Goal: Information Seeking & Learning: Find specific fact

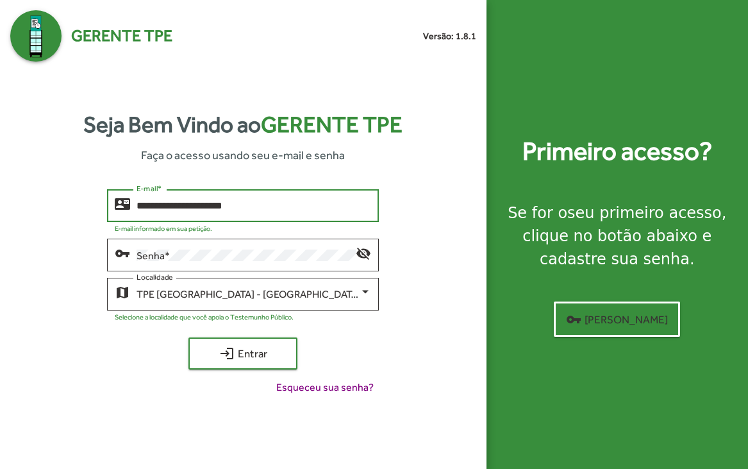
type input "**********"
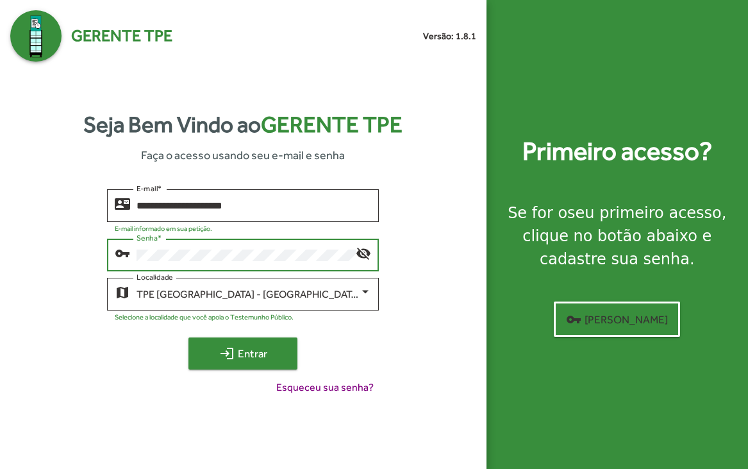
click at [274, 354] on span "login Entrar" at bounding box center [243, 353] width 86 height 23
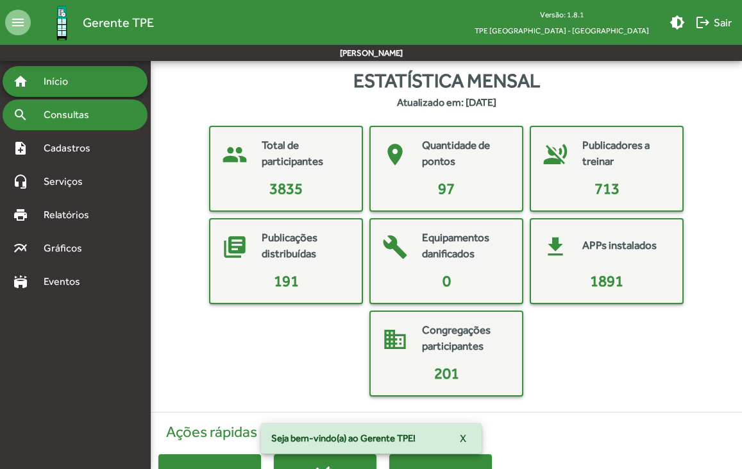
click at [51, 114] on span "Consultas" at bounding box center [71, 114] width 70 height 15
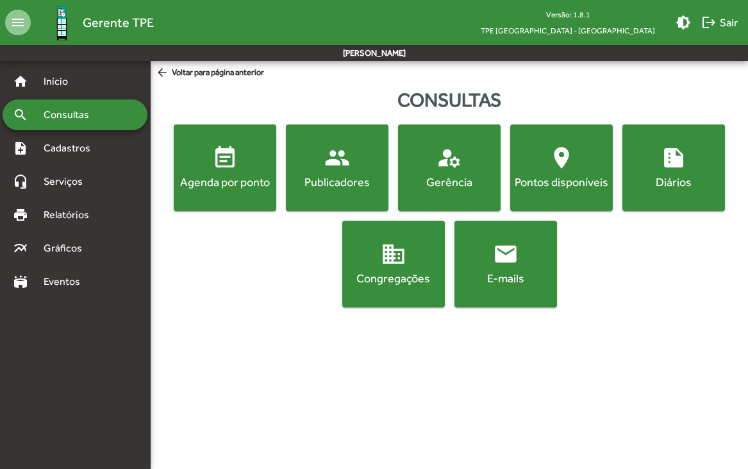
click at [335, 159] on mat-icon "people" at bounding box center [338, 158] width 26 height 26
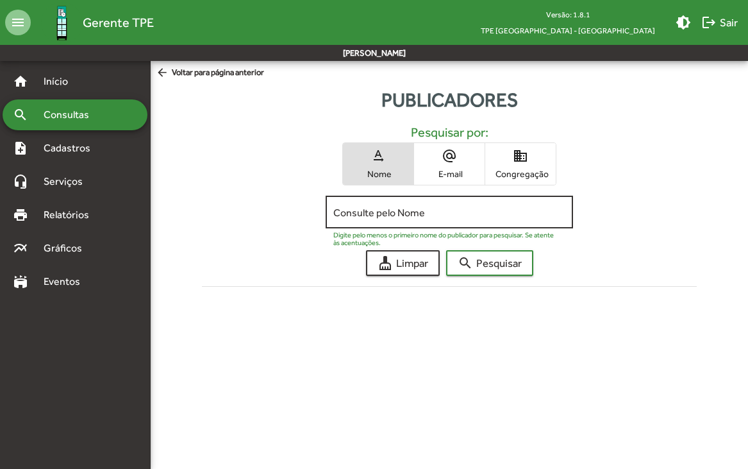
click at [405, 220] on div "Consulte pelo Nome" at bounding box center [449, 210] width 232 height 35
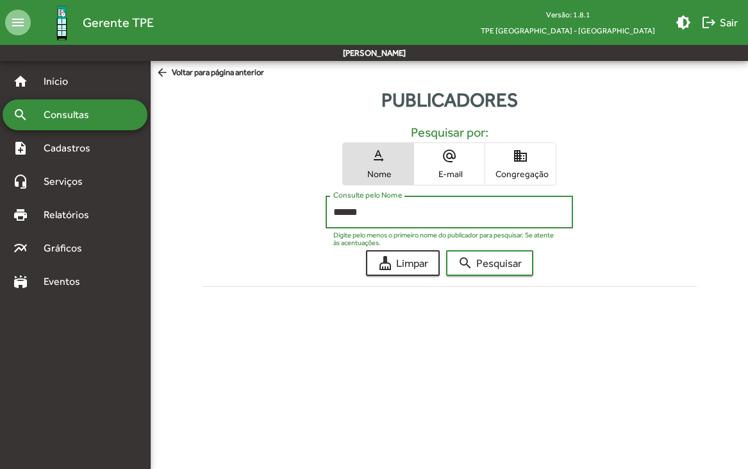
click at [446, 250] on button "search Pesquisar" at bounding box center [489, 263] width 87 height 26
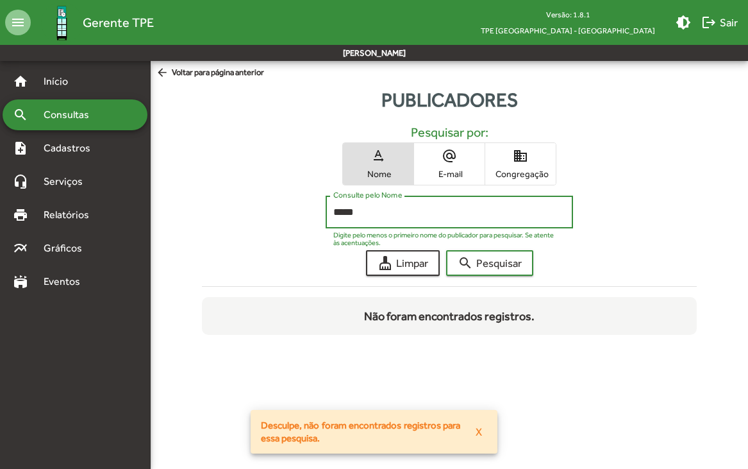
type input "*****"
click at [446, 250] on button "search Pesquisar" at bounding box center [489, 263] width 87 height 26
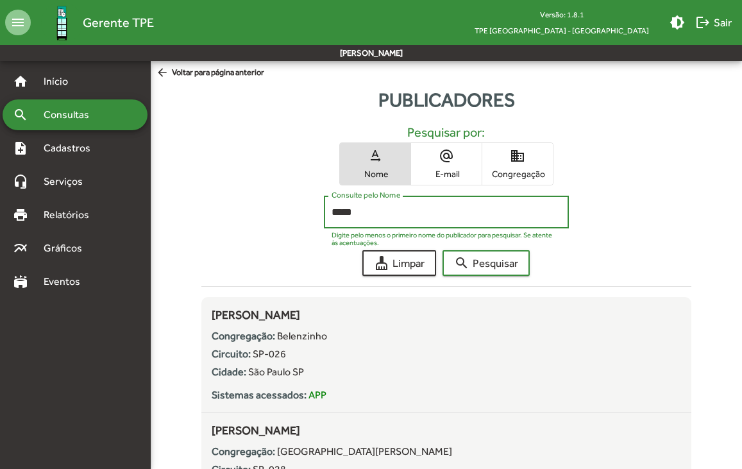
click at [518, 170] on span "Congregação" at bounding box center [517, 174] width 64 height 12
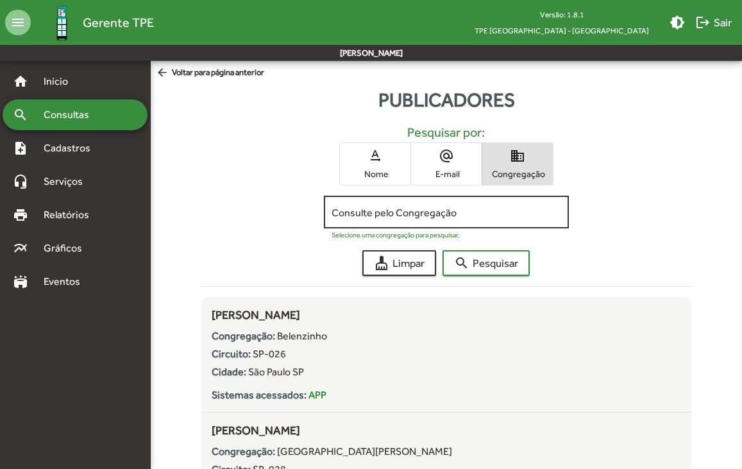
click at [421, 204] on div "Consulte pelo Congregação" at bounding box center [447, 210] width 230 height 35
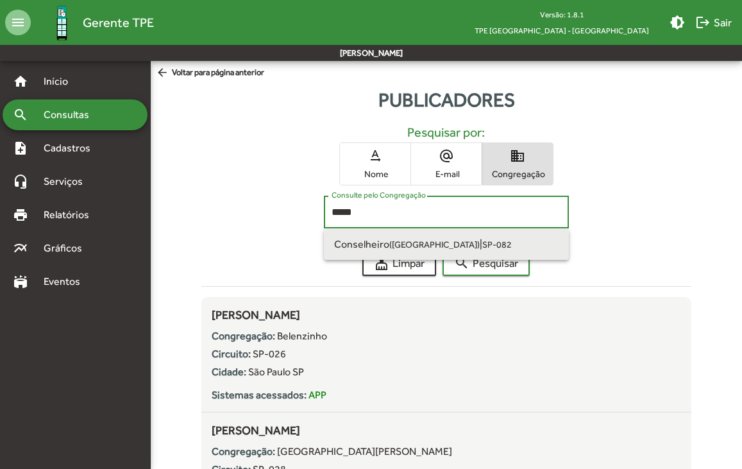
click at [482, 244] on small "SP-082" at bounding box center [497, 244] width 30 height 10
type input "**********"
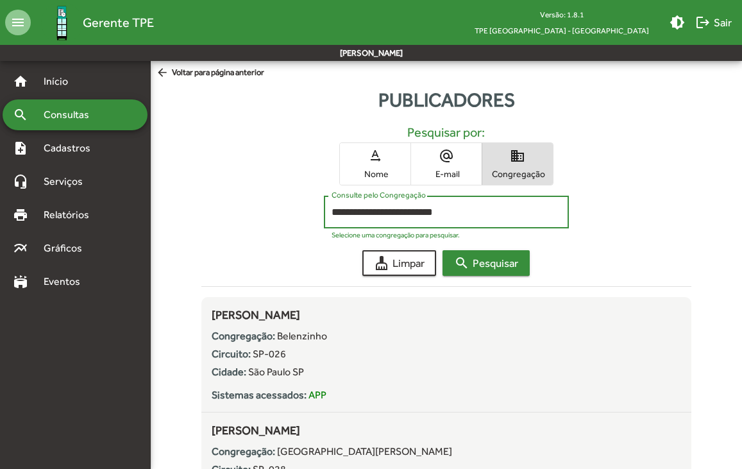
click at [499, 271] on span "search Pesquisar" at bounding box center [486, 262] width 64 height 23
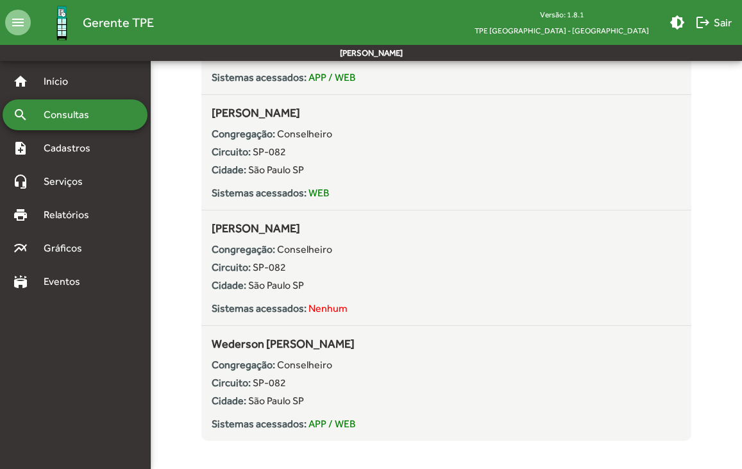
scroll to position [2629, 0]
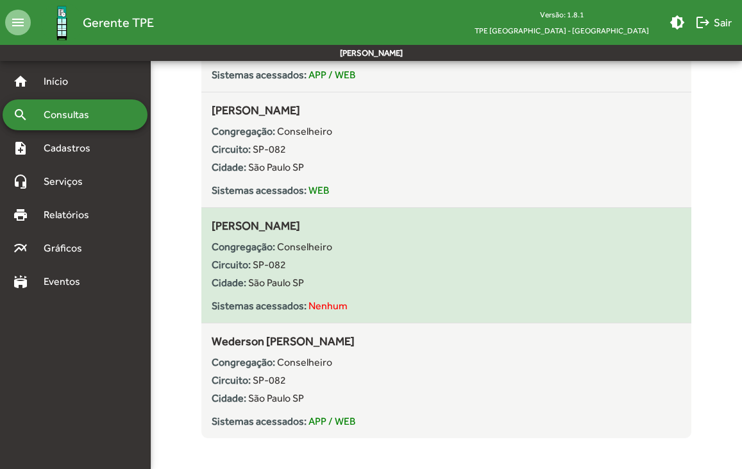
click at [278, 279] on span "São Paulo SP" at bounding box center [276, 282] width 56 height 12
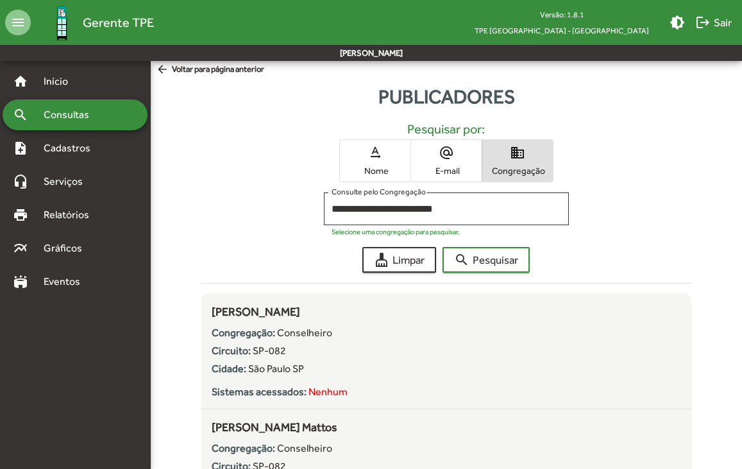
scroll to position [0, 0]
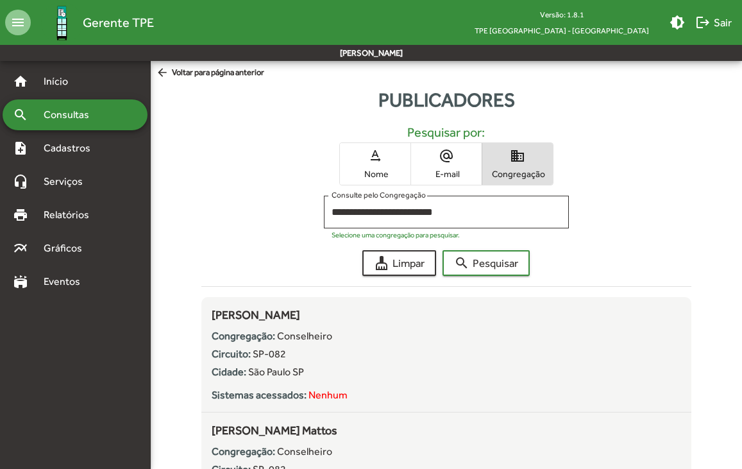
click at [84, 107] on span "Consultas" at bounding box center [71, 114] width 70 height 15
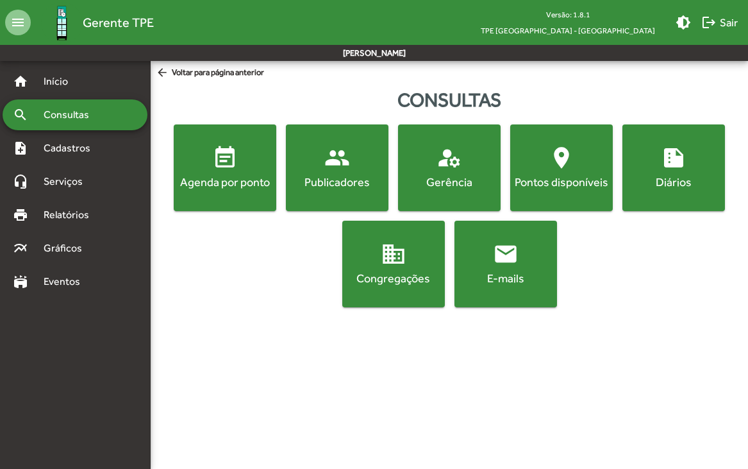
click at [401, 265] on mat-icon "domain" at bounding box center [394, 254] width 26 height 26
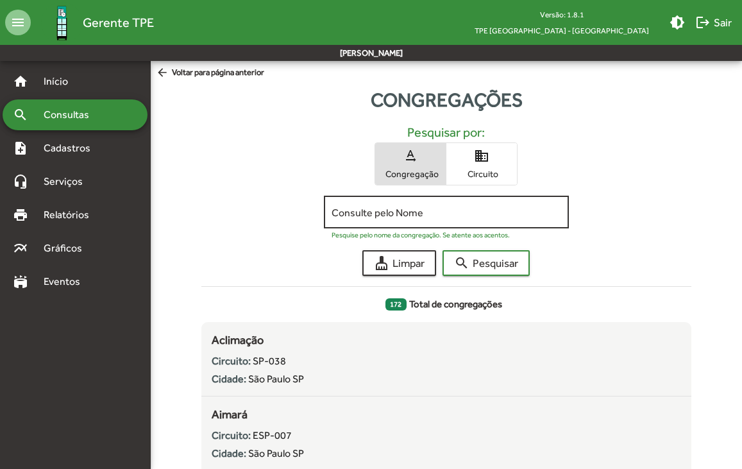
click at [407, 221] on div "Consulte pelo Nome" at bounding box center [447, 210] width 230 height 35
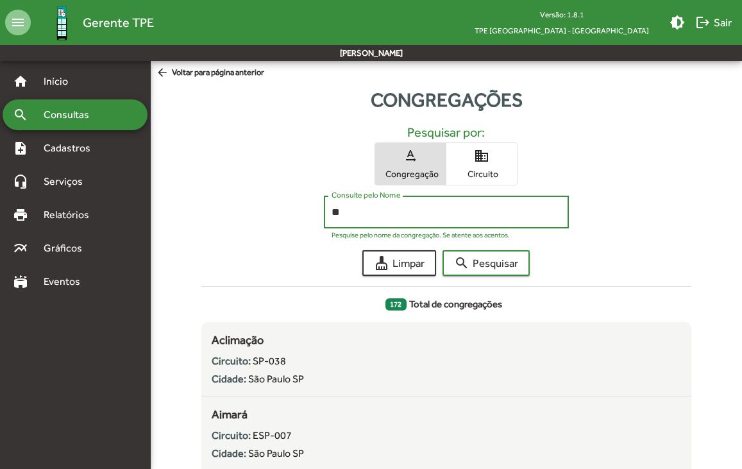
type input "*"
type input "*********"
click at [443, 250] on button "search Pesquisar" at bounding box center [486, 263] width 87 height 26
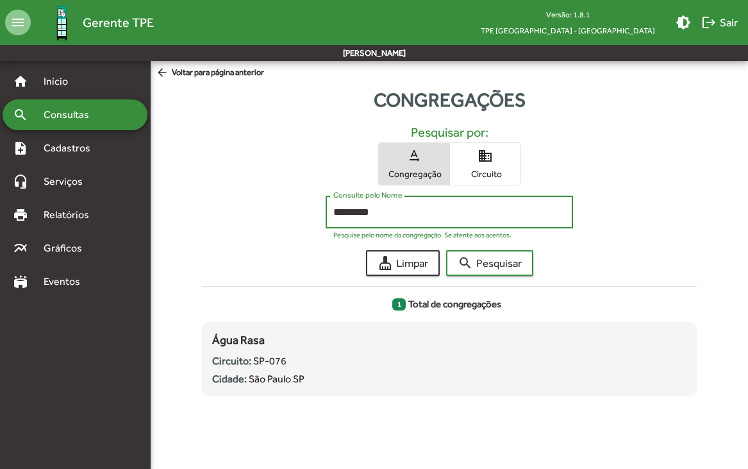
click at [58, 116] on span "Consultas" at bounding box center [71, 114] width 70 height 15
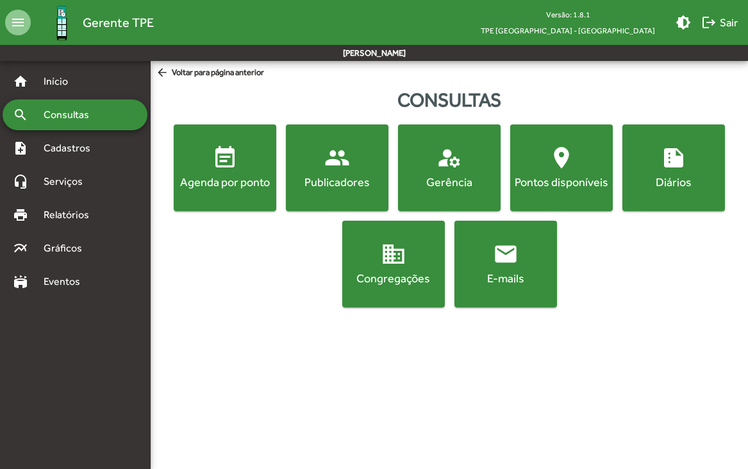
click at [333, 174] on div "Publicadores" at bounding box center [337, 182] width 97 height 16
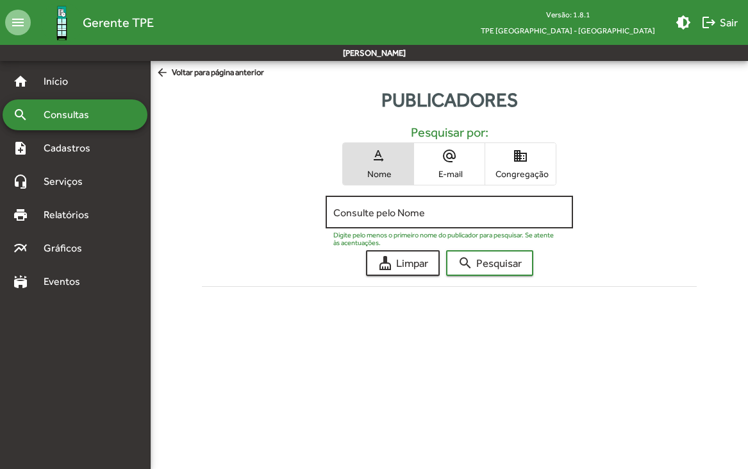
click at [368, 219] on div "Consulte pelo Nome" at bounding box center [449, 210] width 232 height 35
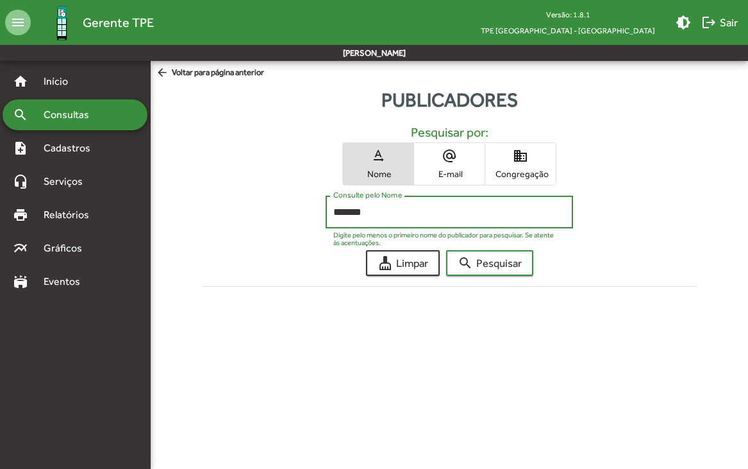
click at [446, 250] on button "search Pesquisar" at bounding box center [489, 263] width 87 height 26
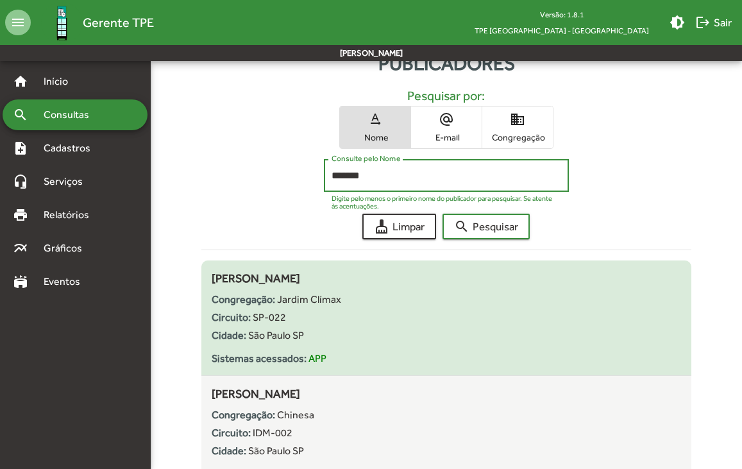
scroll to position [37, 0]
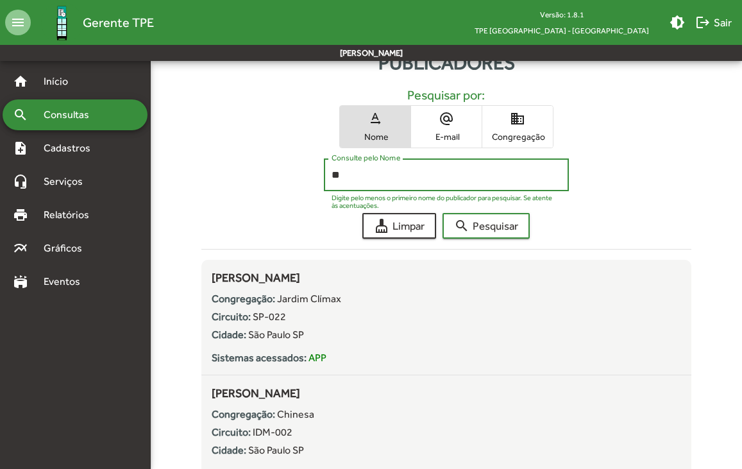
type input "*"
type input "****"
click at [443, 213] on button "search Pesquisar" at bounding box center [486, 226] width 87 height 26
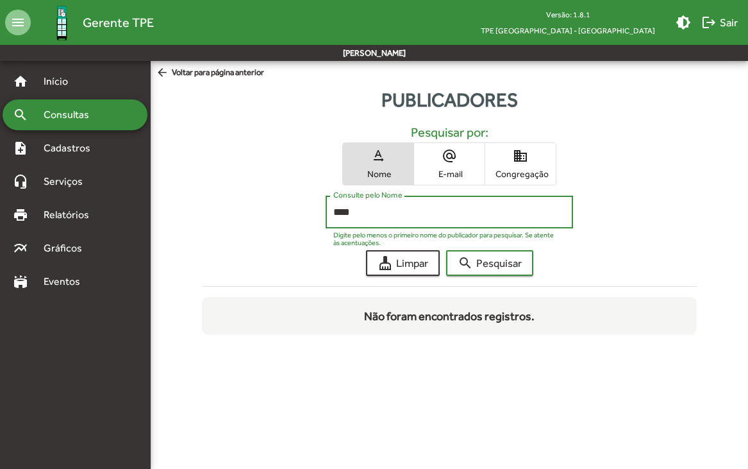
click at [62, 121] on span "Consultas" at bounding box center [71, 114] width 70 height 15
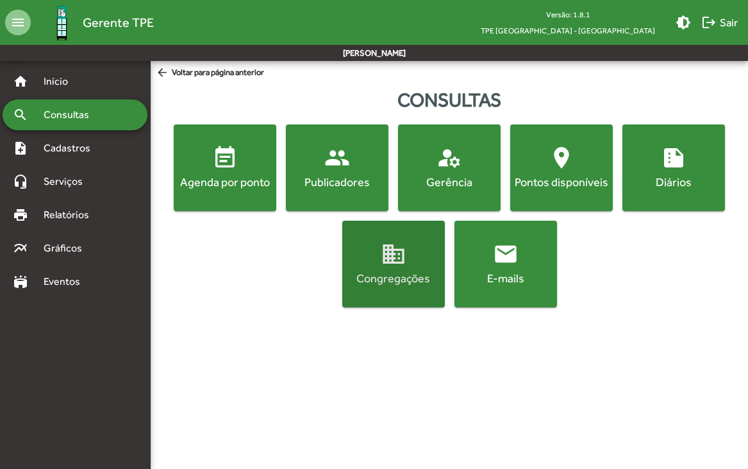
click at [392, 258] on mat-icon "domain" at bounding box center [394, 254] width 26 height 26
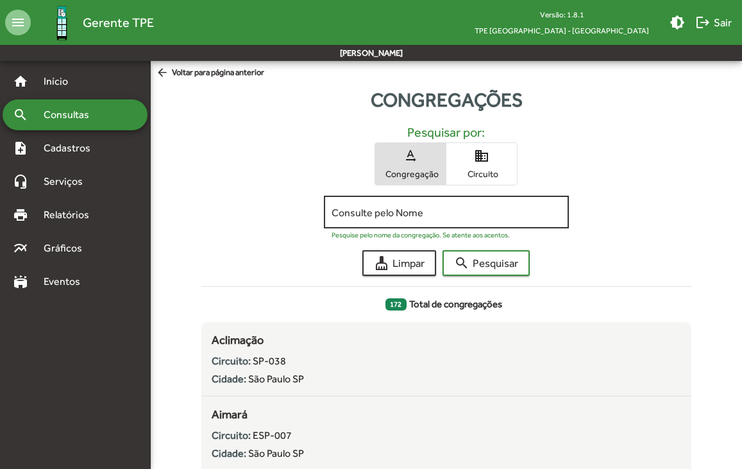
click at [391, 214] on input "Consulte pelo Nome" at bounding box center [447, 213] width 230 height 12
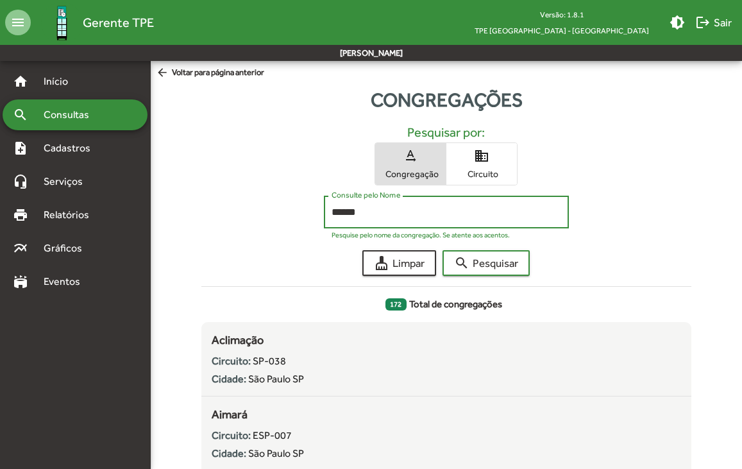
type input "******"
click at [443, 250] on button "search Pesquisar" at bounding box center [486, 263] width 87 height 26
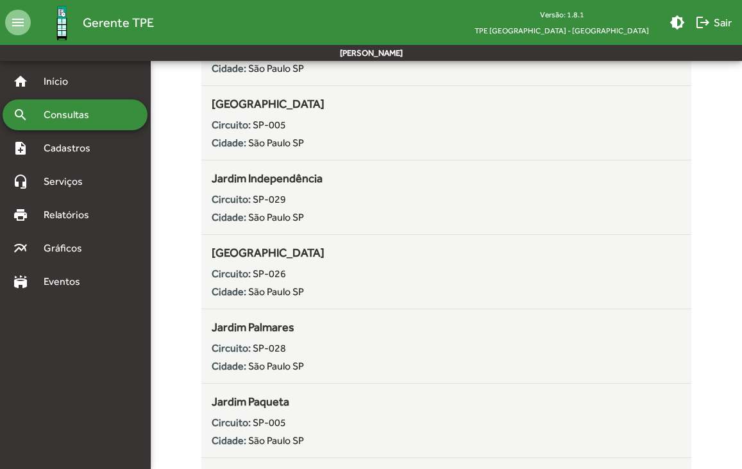
scroll to position [684, 0]
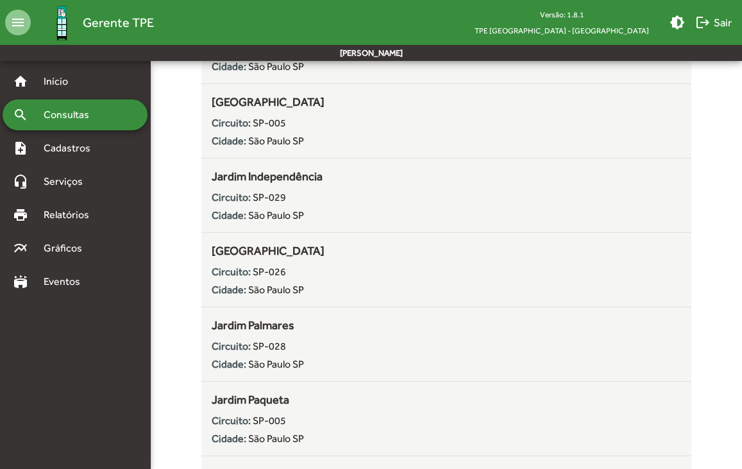
click at [58, 112] on span "Consultas" at bounding box center [71, 114] width 70 height 15
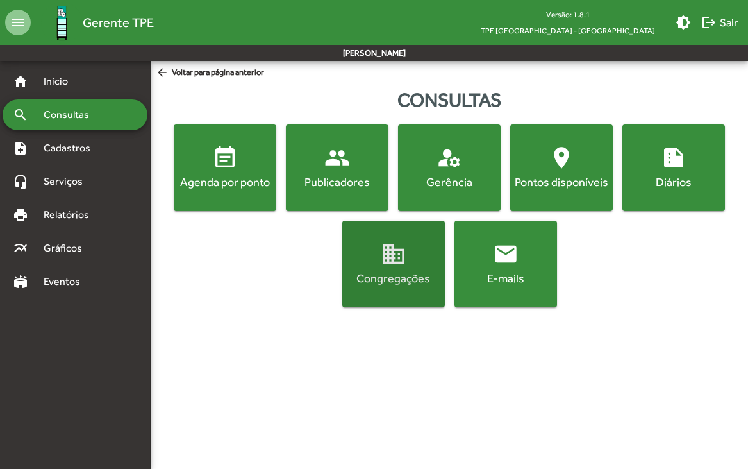
click at [370, 264] on span "domain Congregações" at bounding box center [393, 263] width 97 height 45
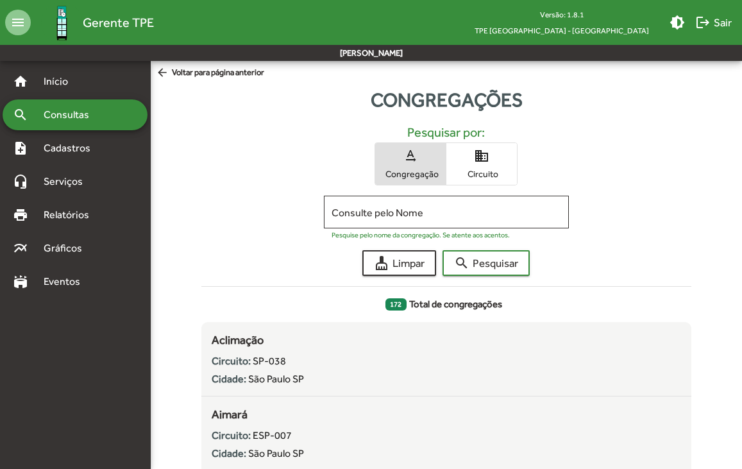
click at [63, 115] on span "Consultas" at bounding box center [71, 114] width 70 height 15
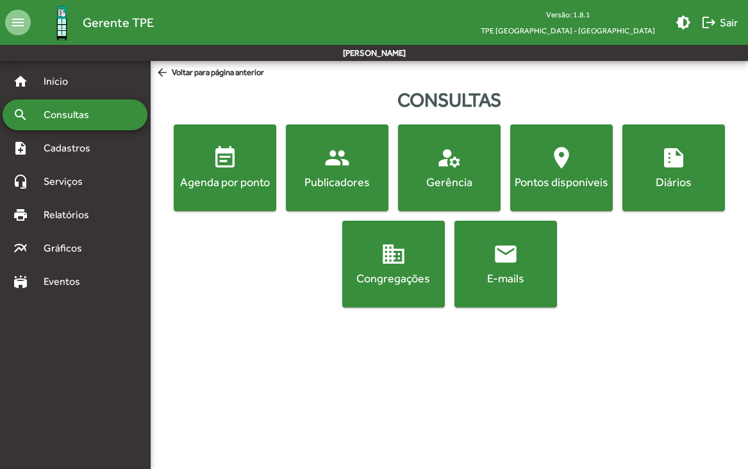
click at [343, 174] on div "Publicadores" at bounding box center [337, 182] width 97 height 16
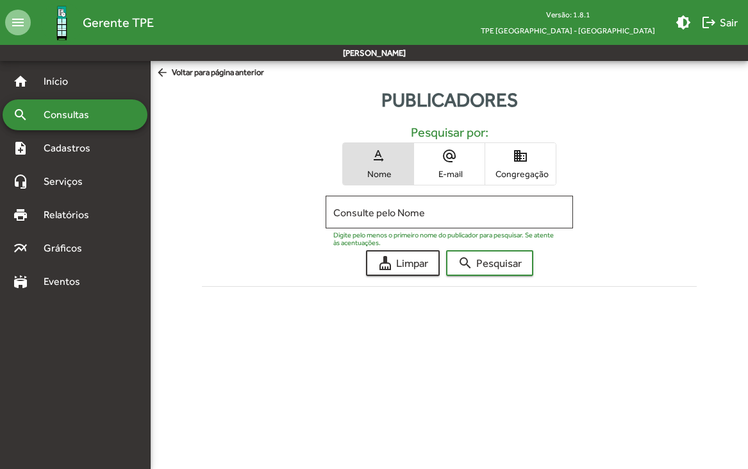
click at [514, 166] on span "domain Congregação" at bounding box center [520, 164] width 71 height 42
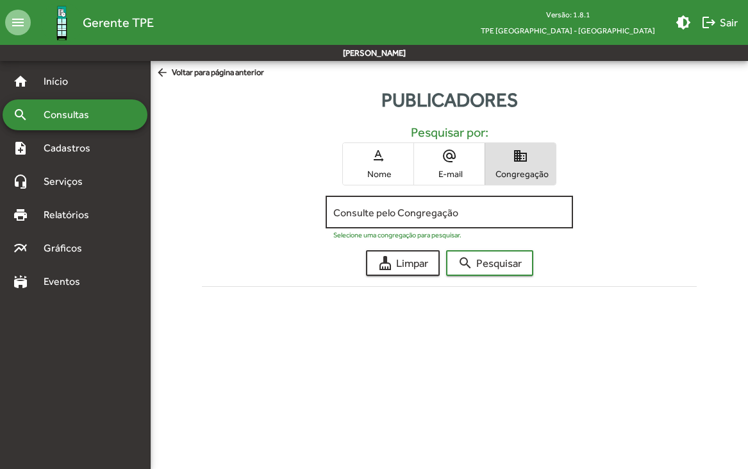
click at [423, 210] on input "Consulte pelo Congregação" at bounding box center [449, 213] width 232 height 12
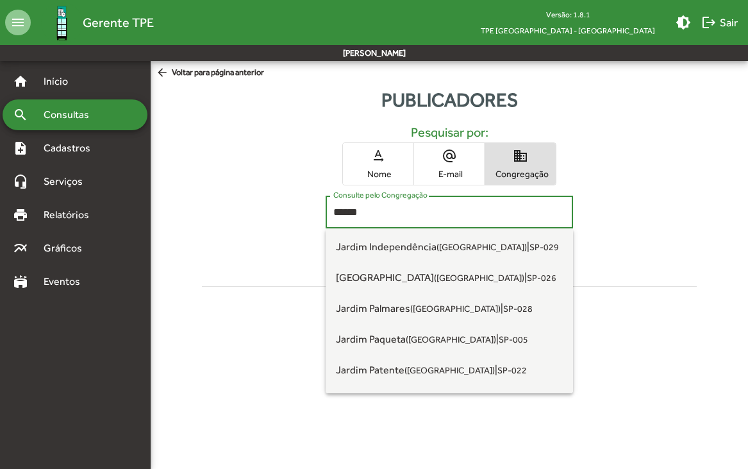
scroll to position [222, 0]
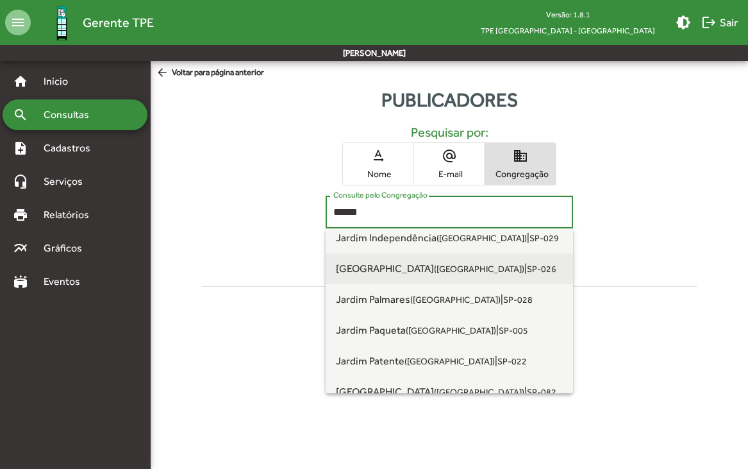
click at [389, 266] on span "[GEOGRAPHIC_DATA] ([GEOGRAPHIC_DATA] SP)" at bounding box center [430, 268] width 189 height 12
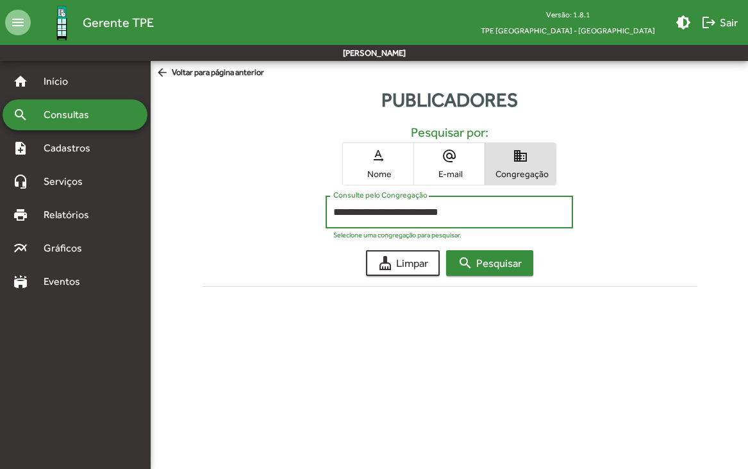
click at [516, 260] on span "search Pesquisar" at bounding box center [490, 262] width 64 height 23
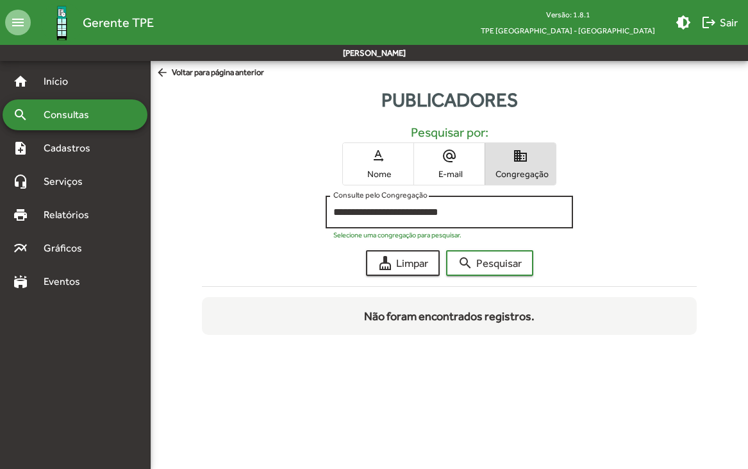
click at [472, 208] on input "**********" at bounding box center [449, 213] width 232 height 12
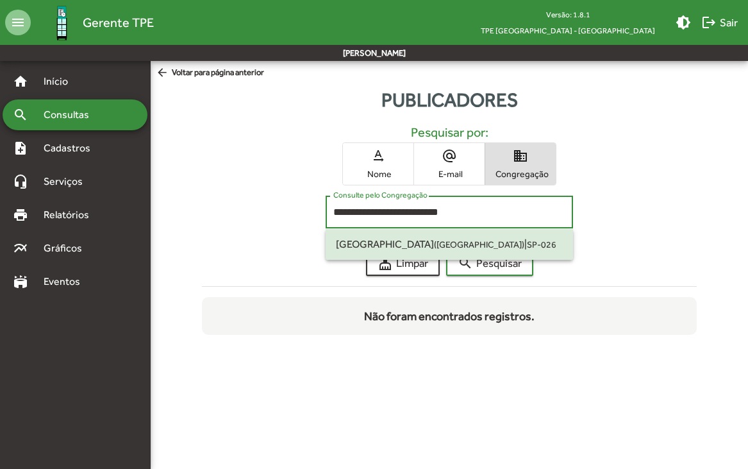
drag, startPoint x: 472, startPoint y: 208, endPoint x: 253, endPoint y: 199, distance: 218.9
click at [253, 199] on div "**********" at bounding box center [450, 215] width 496 height 39
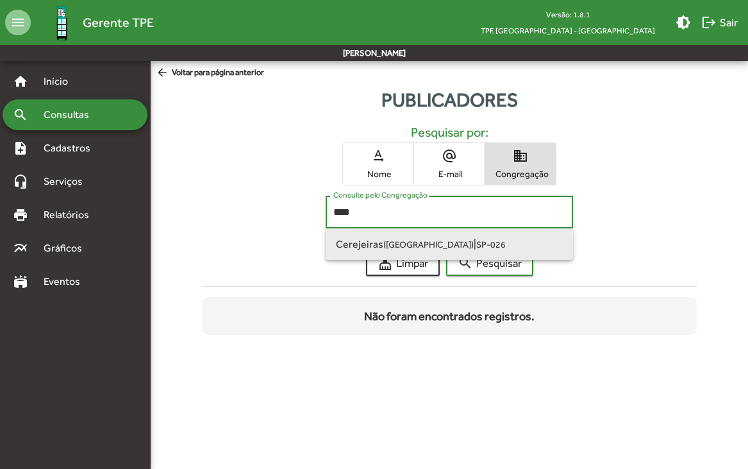
click at [373, 238] on span "Cerejeiras ([GEOGRAPHIC_DATA])" at bounding box center [405, 244] width 138 height 12
type input "**********"
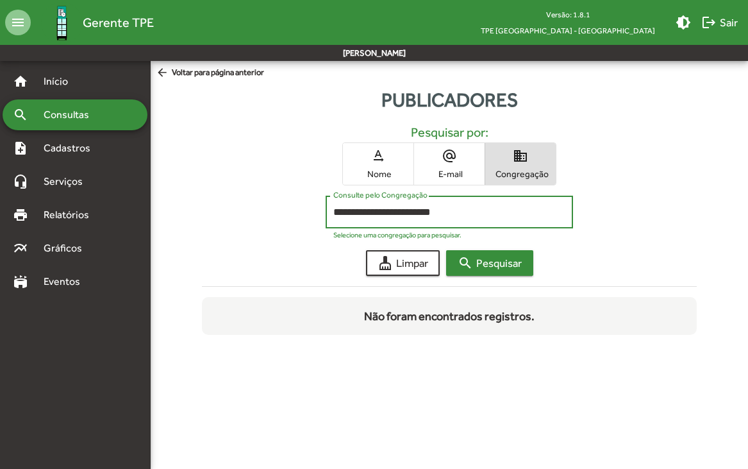
click at [494, 271] on span "search Pesquisar" at bounding box center [490, 262] width 64 height 23
